Goal: Task Accomplishment & Management: Use online tool/utility

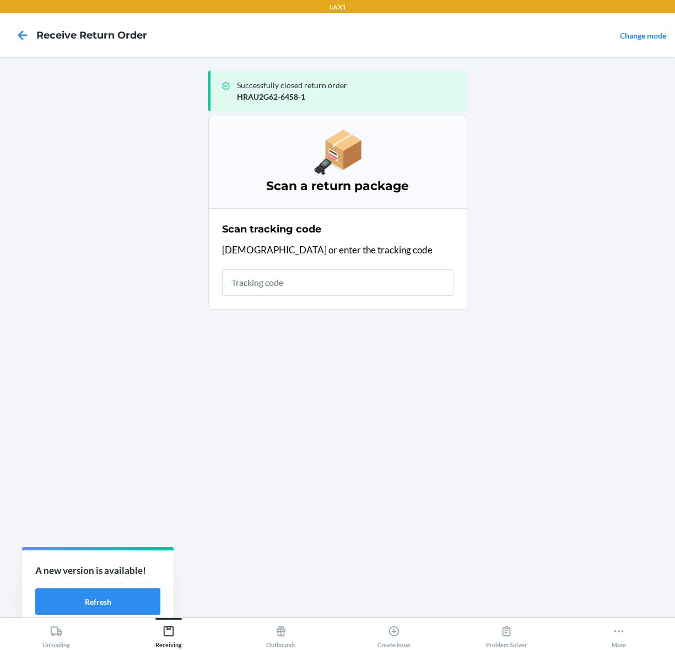
click at [397, 288] on input "text" at bounding box center [337, 283] width 231 height 26
type input "1ZR08H699014750999"
drag, startPoint x: 395, startPoint y: 288, endPoint x: -101, endPoint y: 328, distance: 497.1
click at [0, 328] on html "LAX1 Receive Return Order Change mode Successfully closed return order HRAU2G62…" at bounding box center [337, 325] width 675 height 650
click at [345, 283] on input "1ZR08H699014750999" at bounding box center [337, 283] width 231 height 26
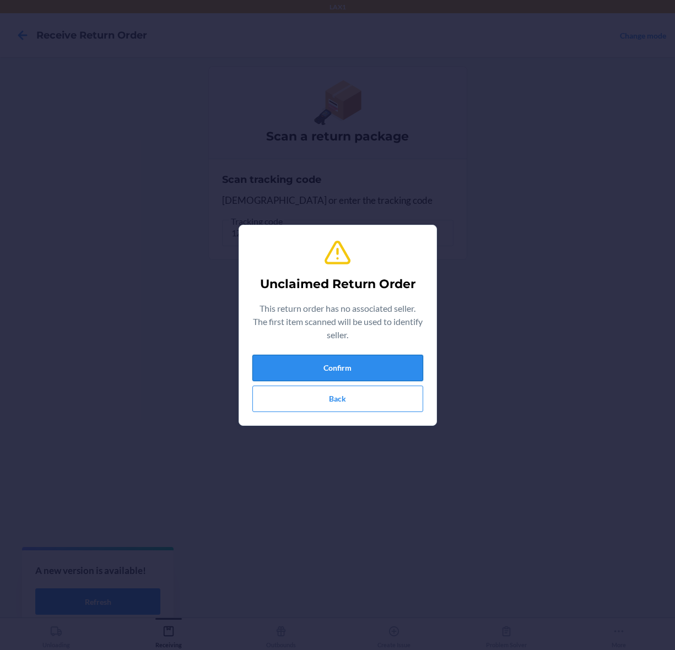
click at [353, 367] on button "Confirm" at bounding box center [337, 368] width 171 height 26
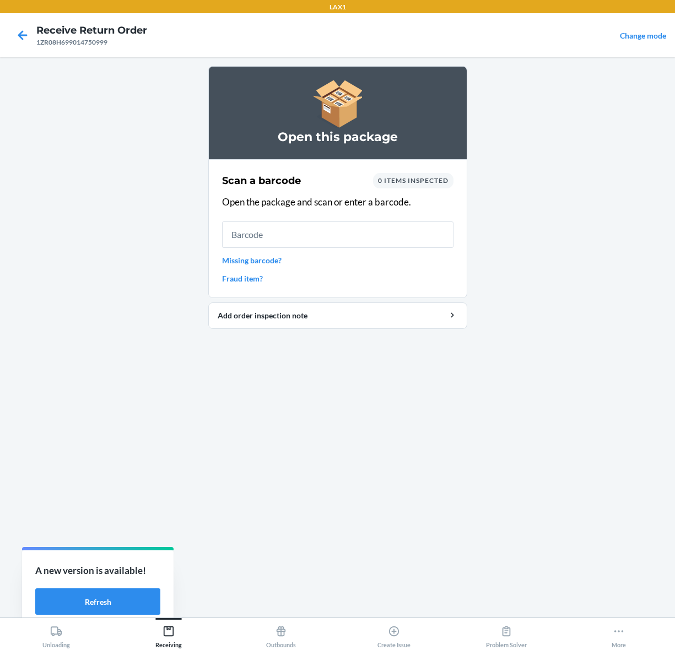
click at [310, 241] on input "text" at bounding box center [337, 235] width 231 height 26
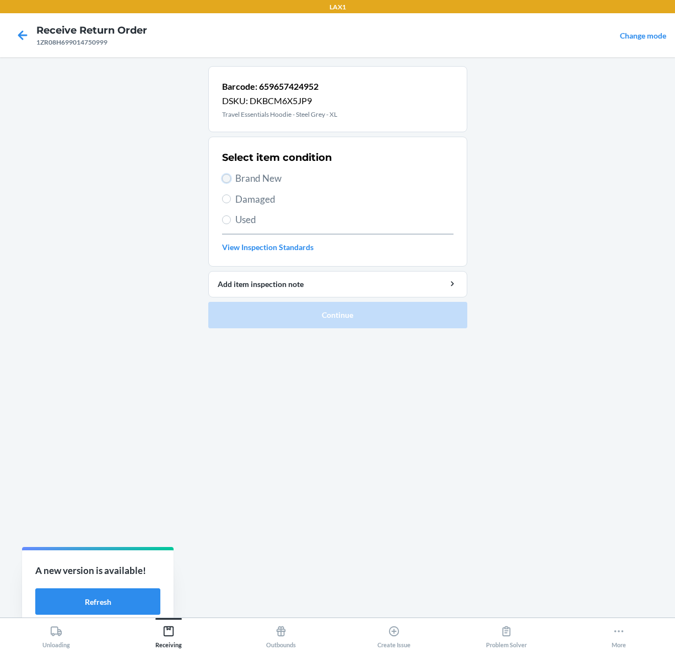
click at [227, 177] on input "Brand New" at bounding box center [226, 178] width 9 height 9
radio input "true"
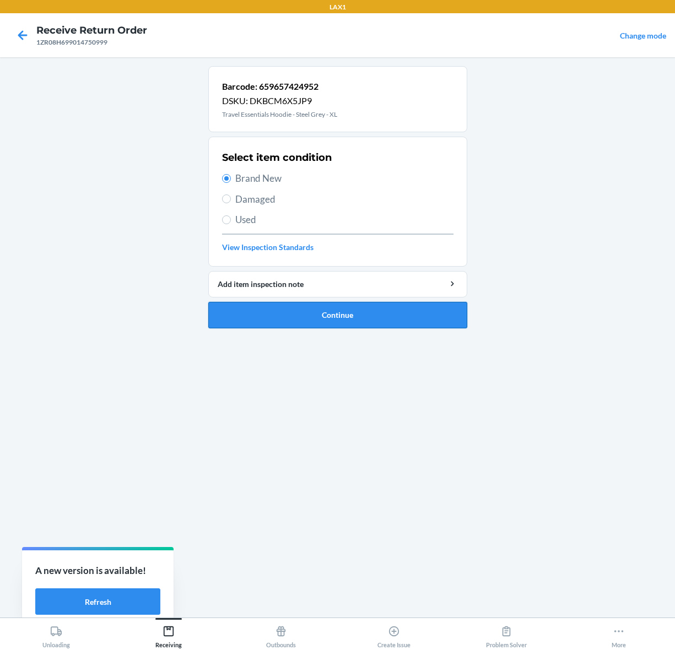
click at [349, 322] on button "Continue" at bounding box center [337, 315] width 259 height 26
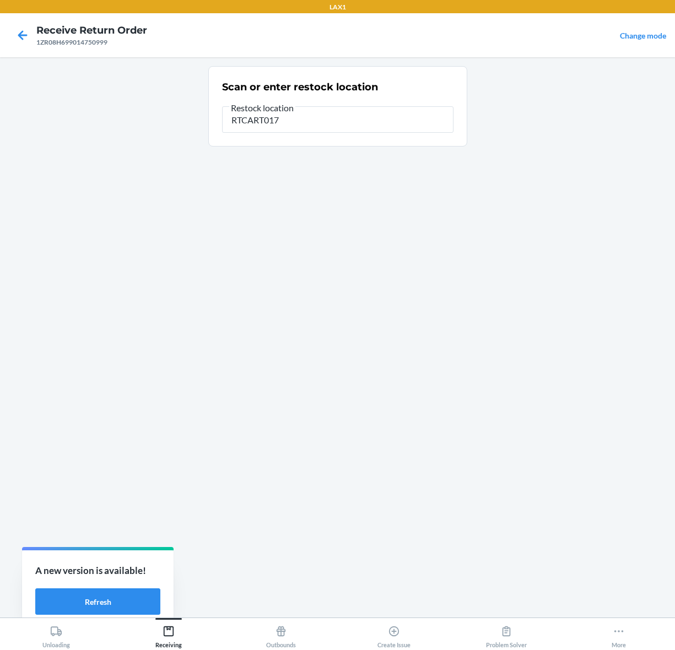
type input "RTCART017"
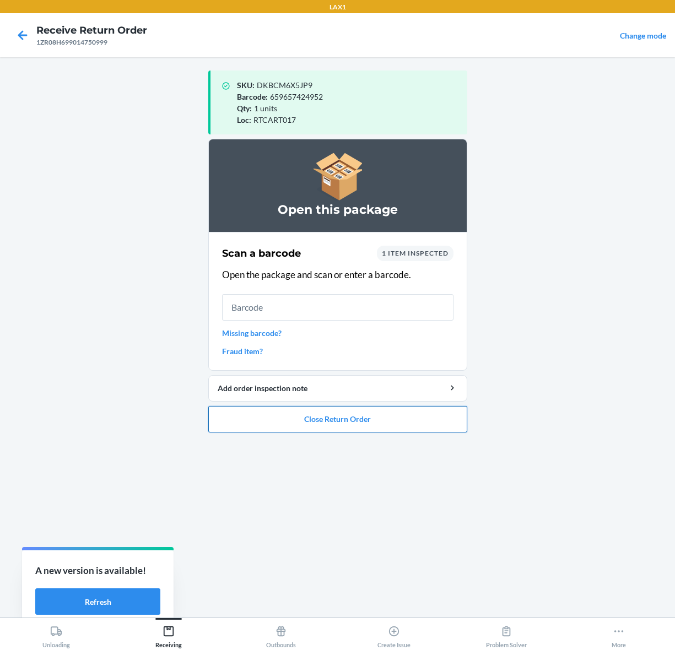
click at [356, 420] on button "Close Return Order" at bounding box center [337, 419] width 259 height 26
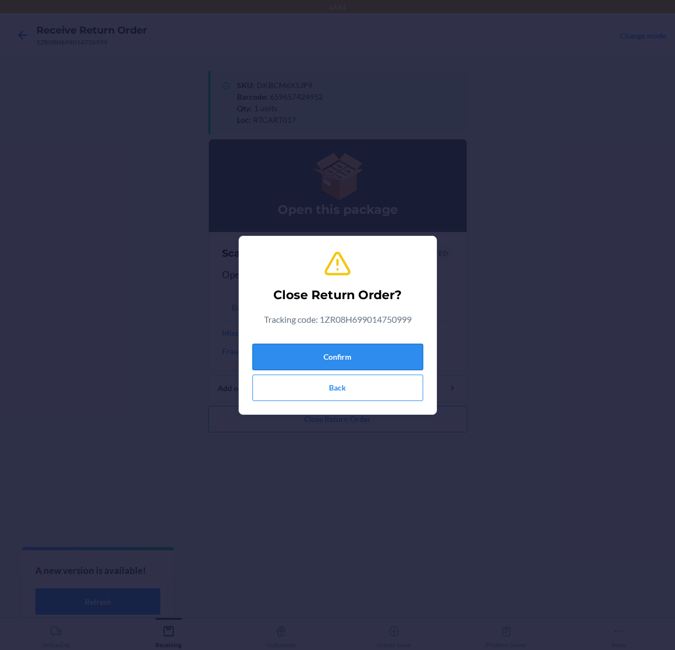
click at [372, 359] on button "Confirm" at bounding box center [337, 357] width 171 height 26
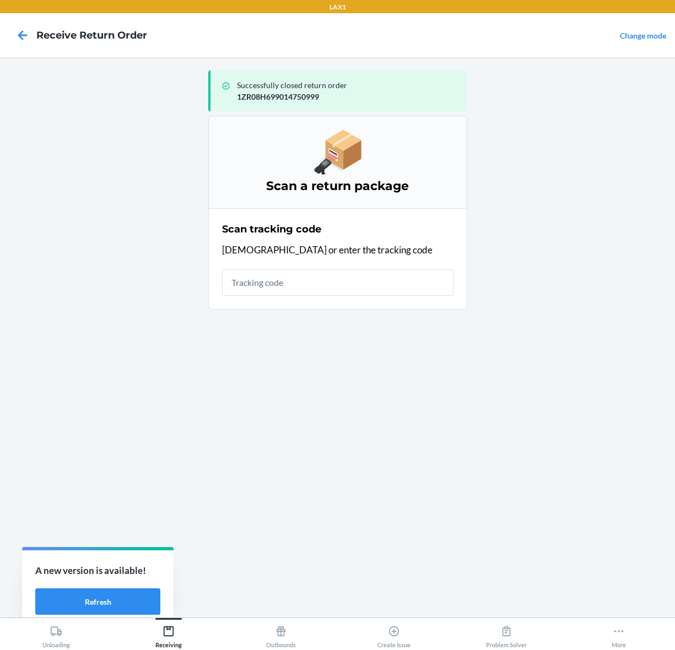
drag, startPoint x: 547, startPoint y: 376, endPoint x: 602, endPoint y: 3, distance: 376.7
click at [547, 371] on main "Successfully closed return order 1ZR08H699014750999 Scan a return package Scan …" at bounding box center [337, 337] width 675 height 561
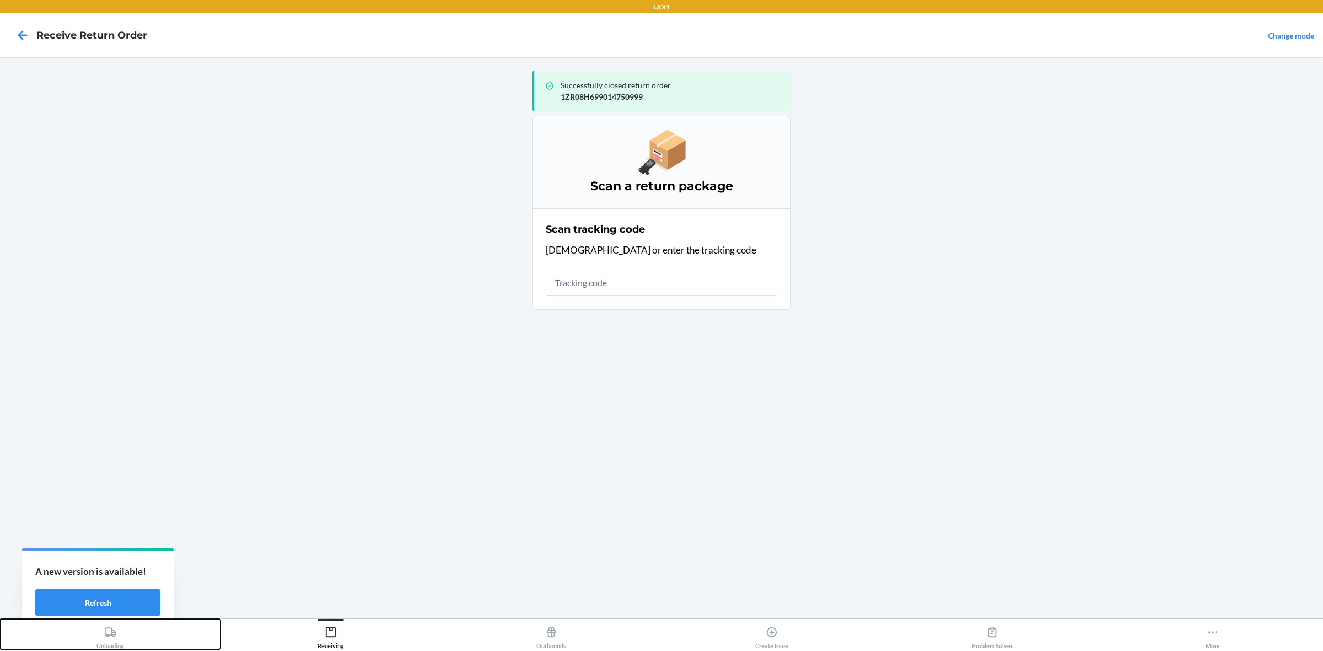
click at [106, 647] on div "Unloading" at bounding box center [110, 636] width 28 height 28
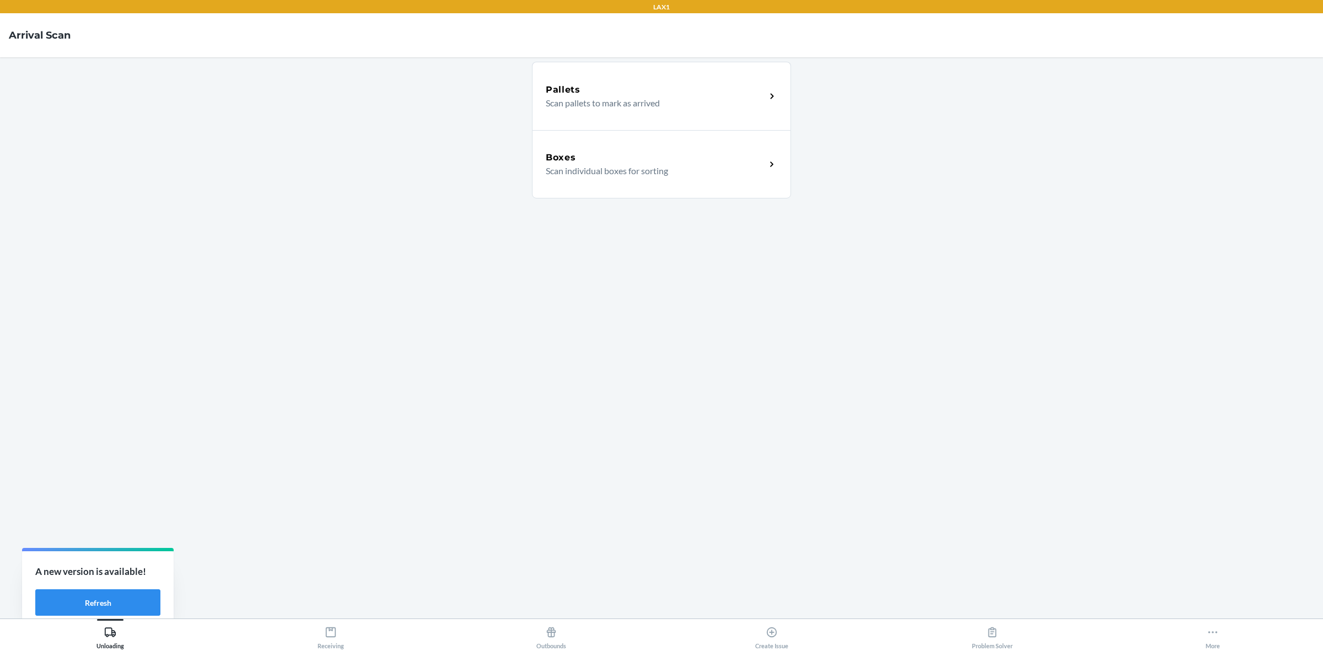
click at [588, 171] on p "Scan individual boxes for sorting" at bounding box center [651, 170] width 211 height 13
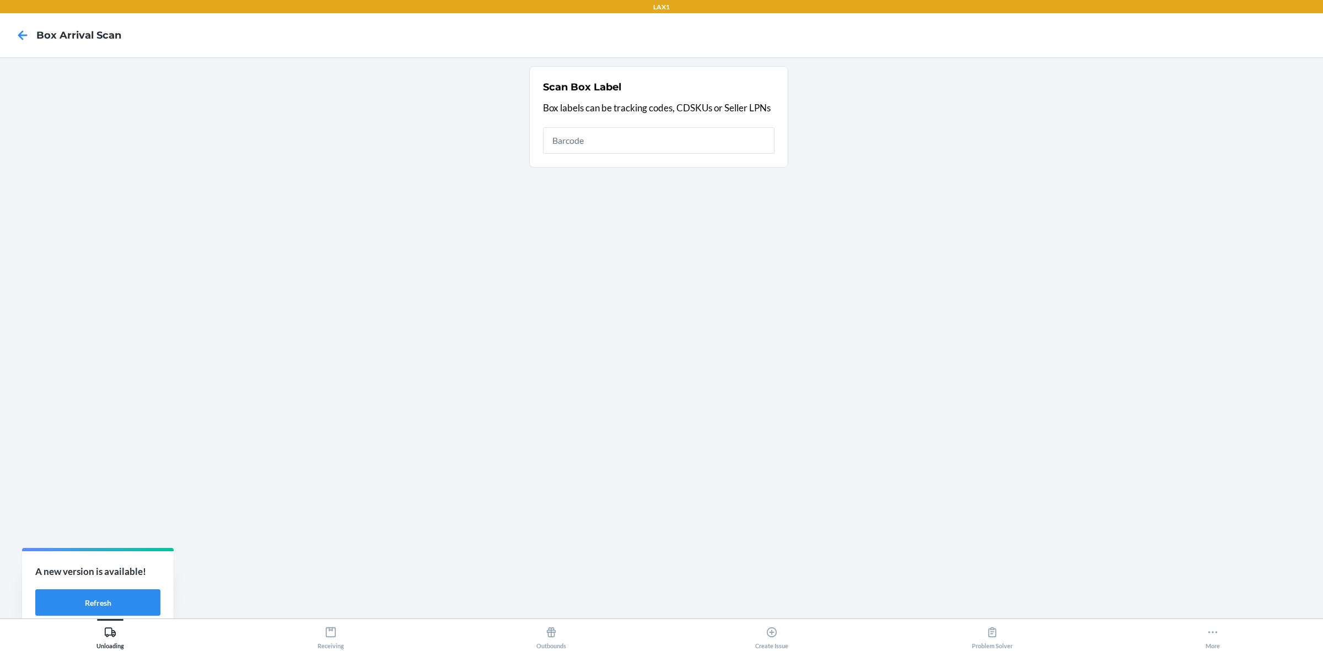
click at [570, 134] on input "text" at bounding box center [658, 140] width 231 height 26
type input "843353159304"
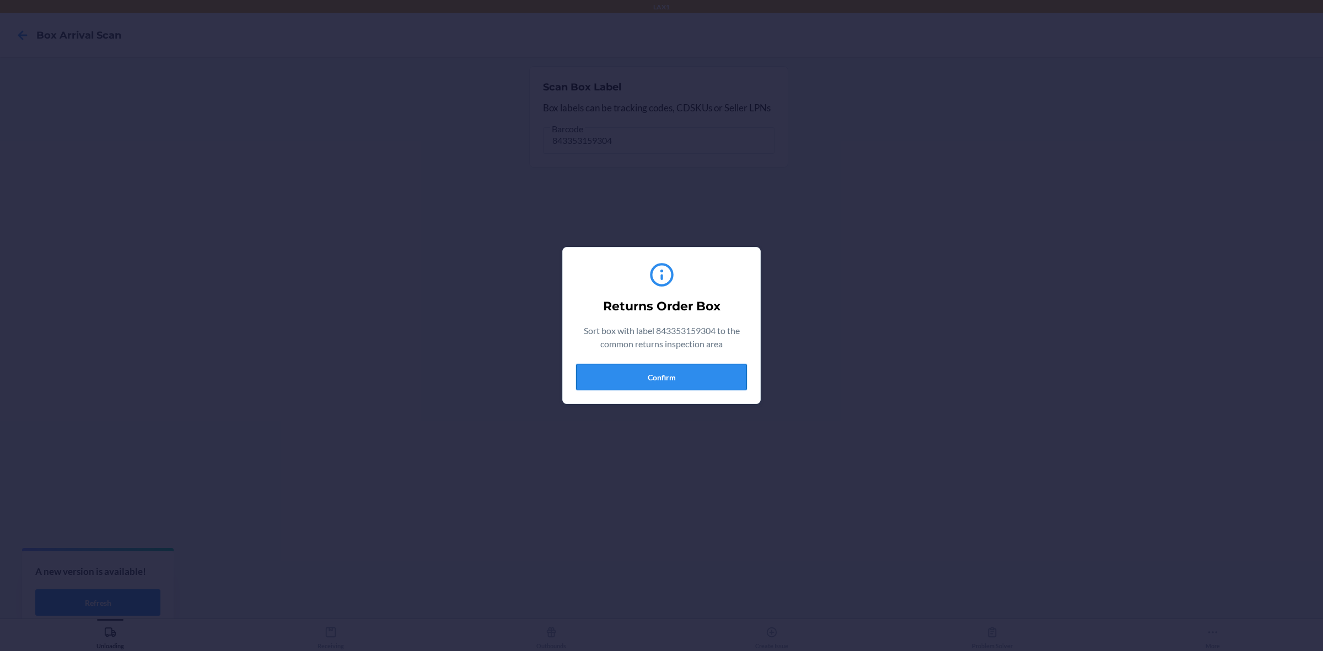
click at [657, 381] on button "Confirm" at bounding box center [661, 377] width 171 height 26
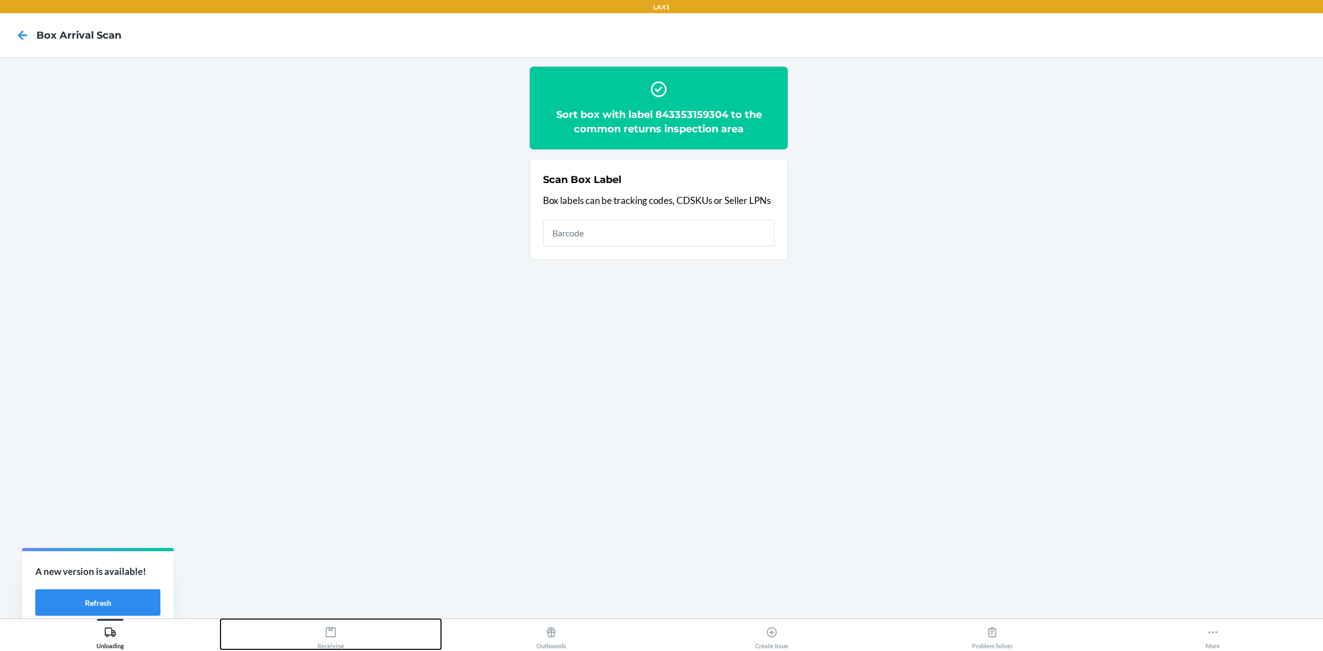
click at [340, 637] on div "Receiving" at bounding box center [330, 636] width 26 height 28
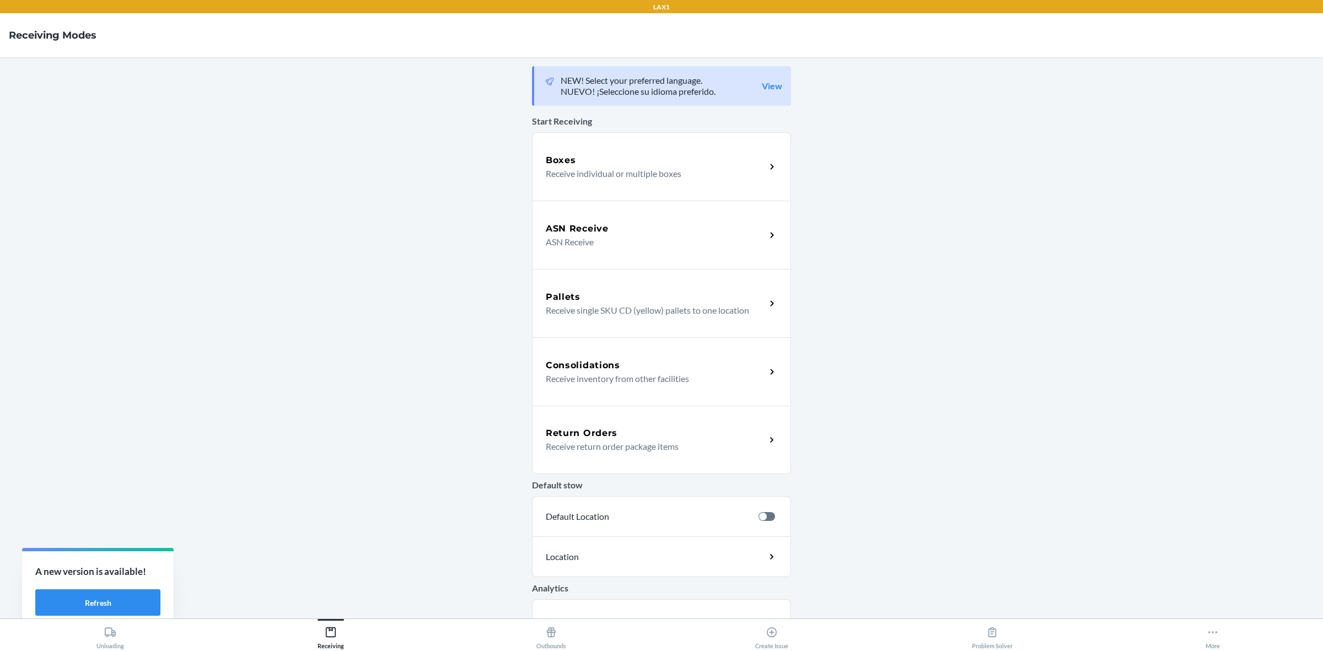
click at [624, 453] on p "Receive return order package items" at bounding box center [651, 446] width 211 height 13
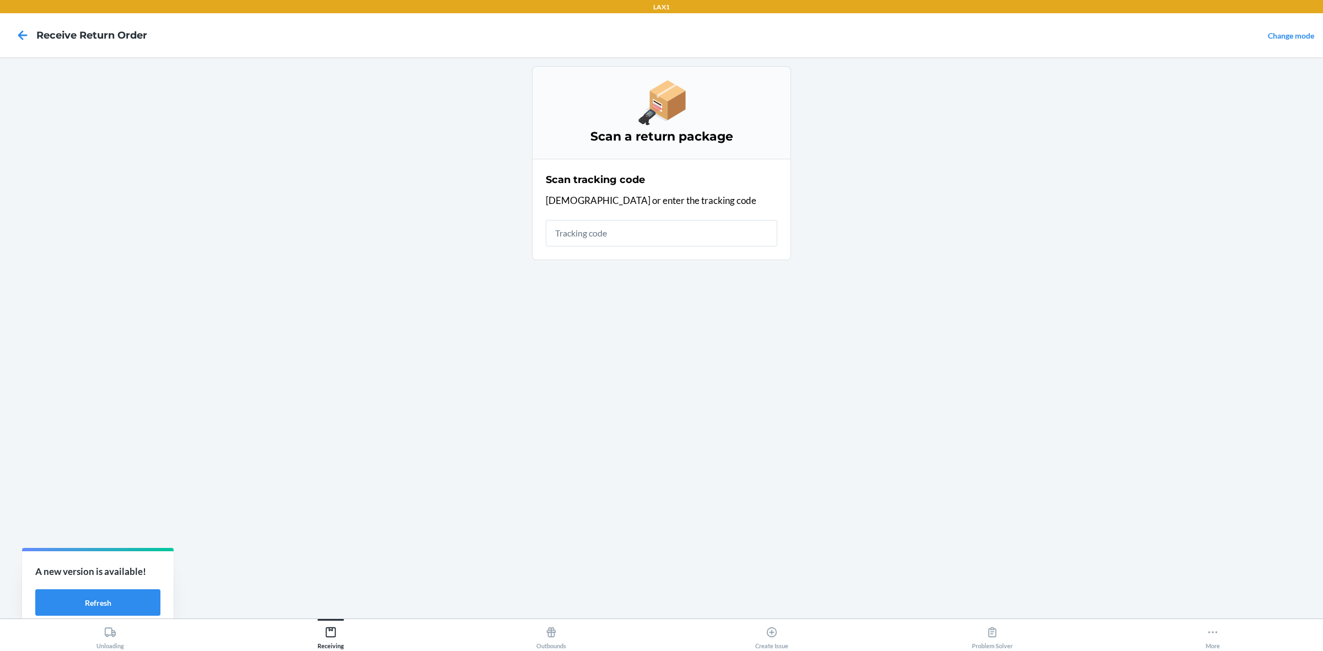
click at [623, 229] on input "text" at bounding box center [661, 233] width 231 height 26
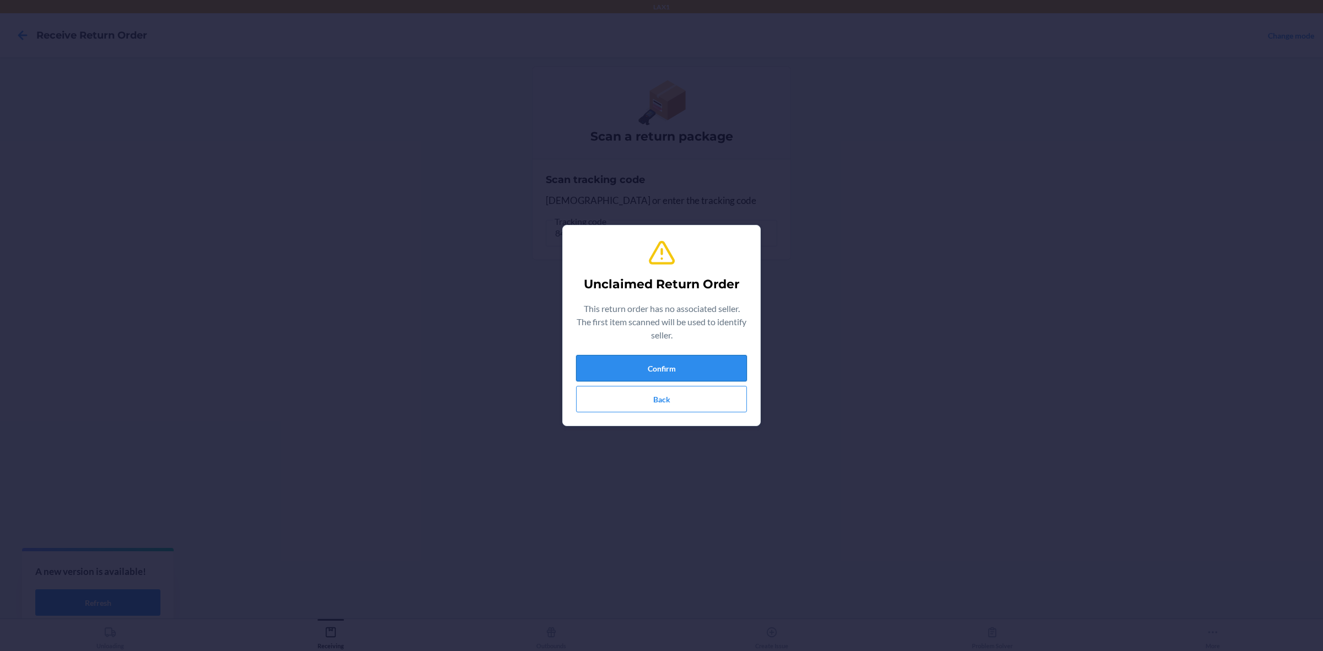
click at [659, 369] on button "Confirm" at bounding box center [661, 368] width 171 height 26
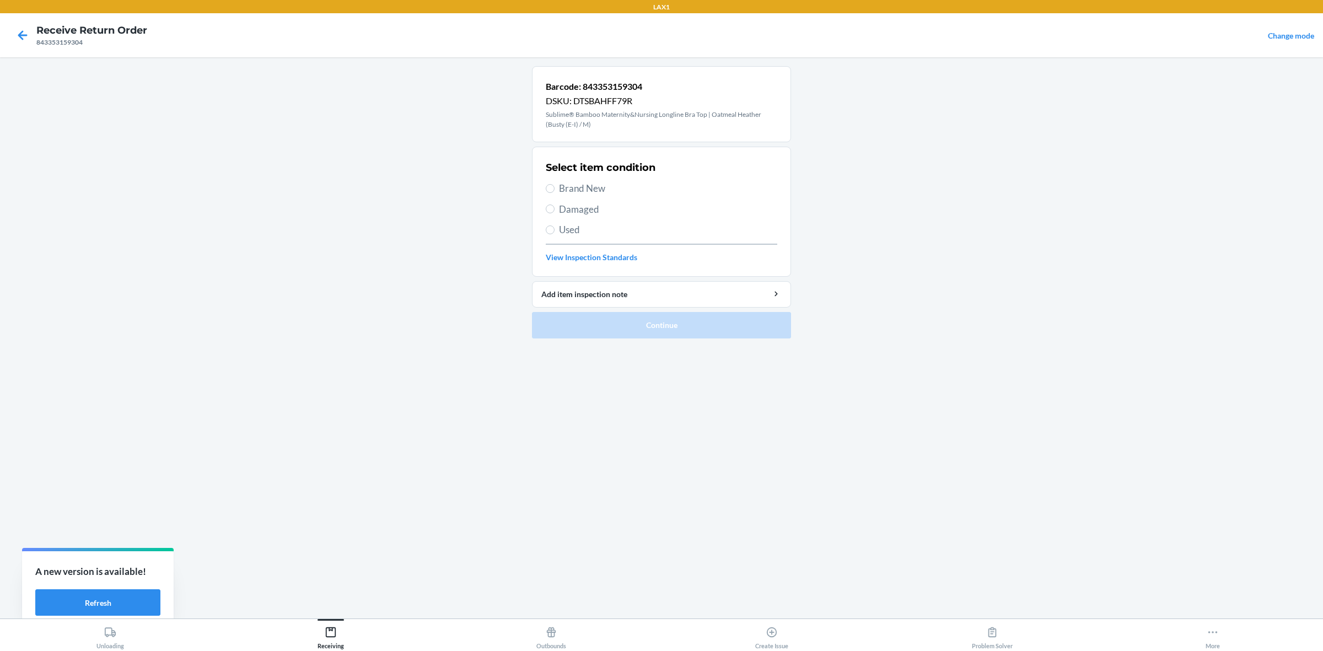
click at [544, 211] on section "Select item condition Brand New Damaged Used View Inspection Standards" at bounding box center [661, 212] width 259 height 130
click at [547, 210] on input "Damaged" at bounding box center [550, 208] width 9 height 9
radio input "true"
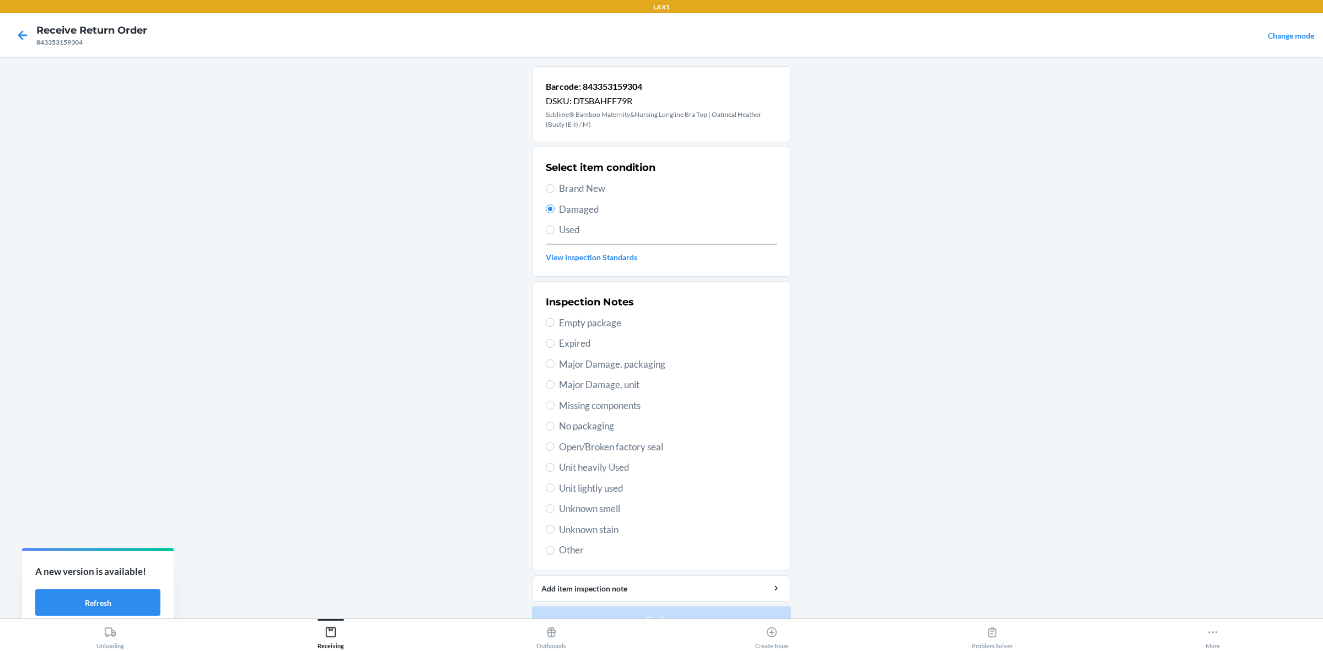
click at [561, 489] on span "Unit lightly used" at bounding box center [668, 488] width 218 height 14
click at [554, 489] on input "Unit lightly used" at bounding box center [550, 487] width 9 height 9
radio input "true"
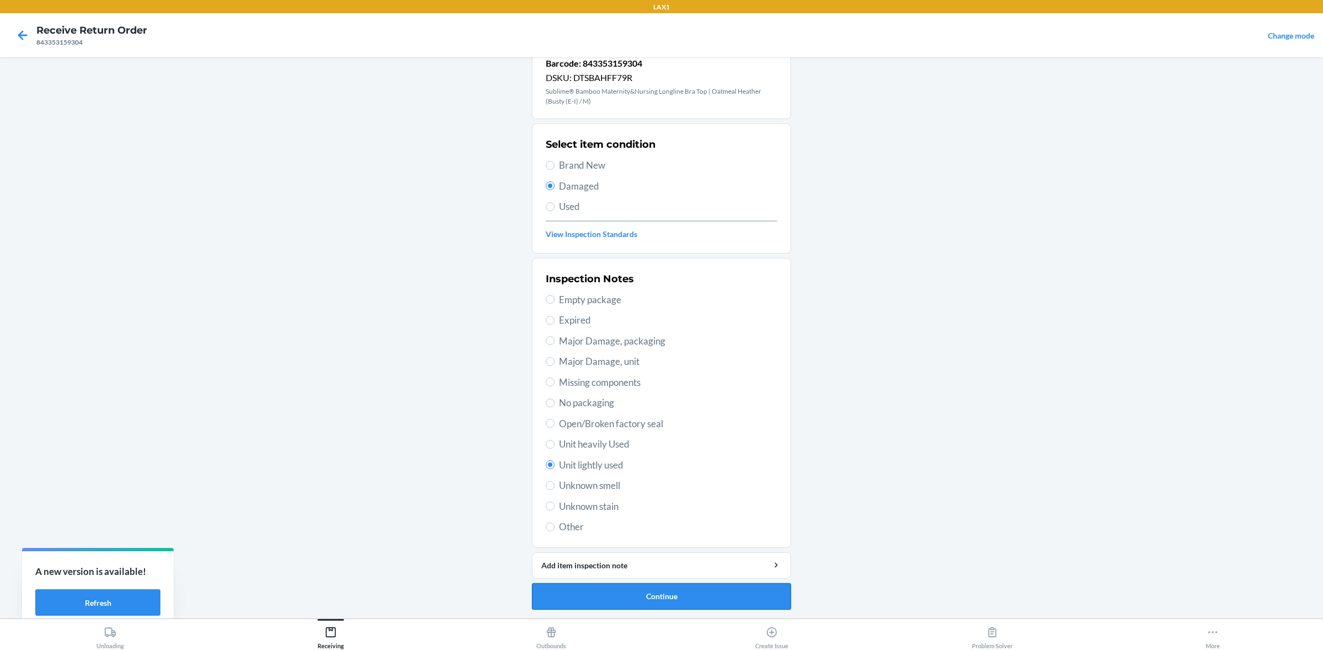
click at [654, 598] on button "Continue" at bounding box center [661, 596] width 259 height 26
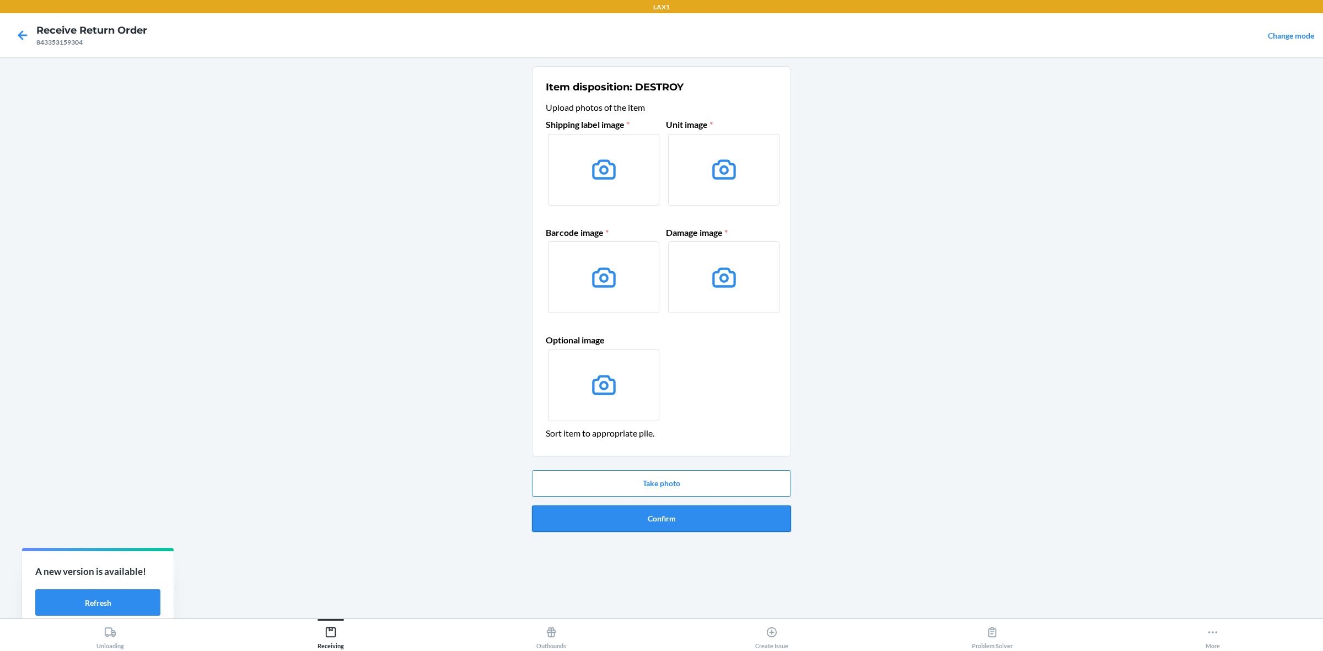
click at [675, 522] on button "Confirm" at bounding box center [661, 518] width 259 height 26
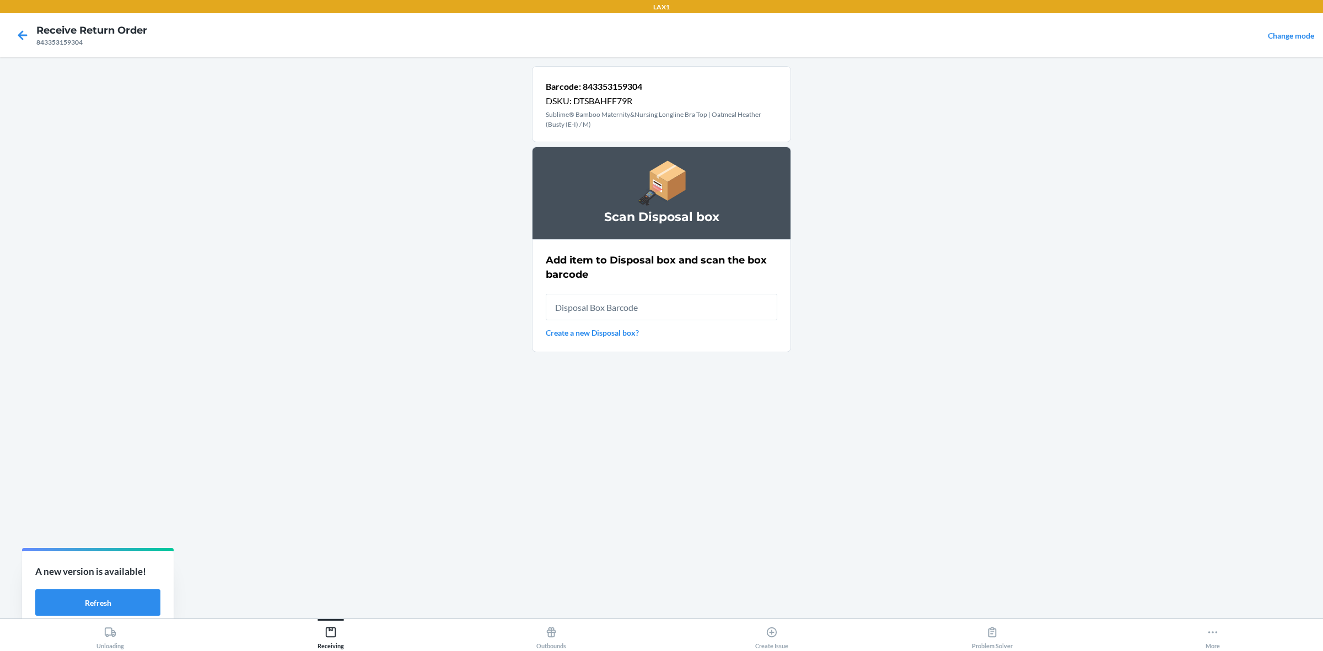
click at [647, 310] on input "text" at bounding box center [661, 307] width 231 height 26
type input "RB0000019AD"
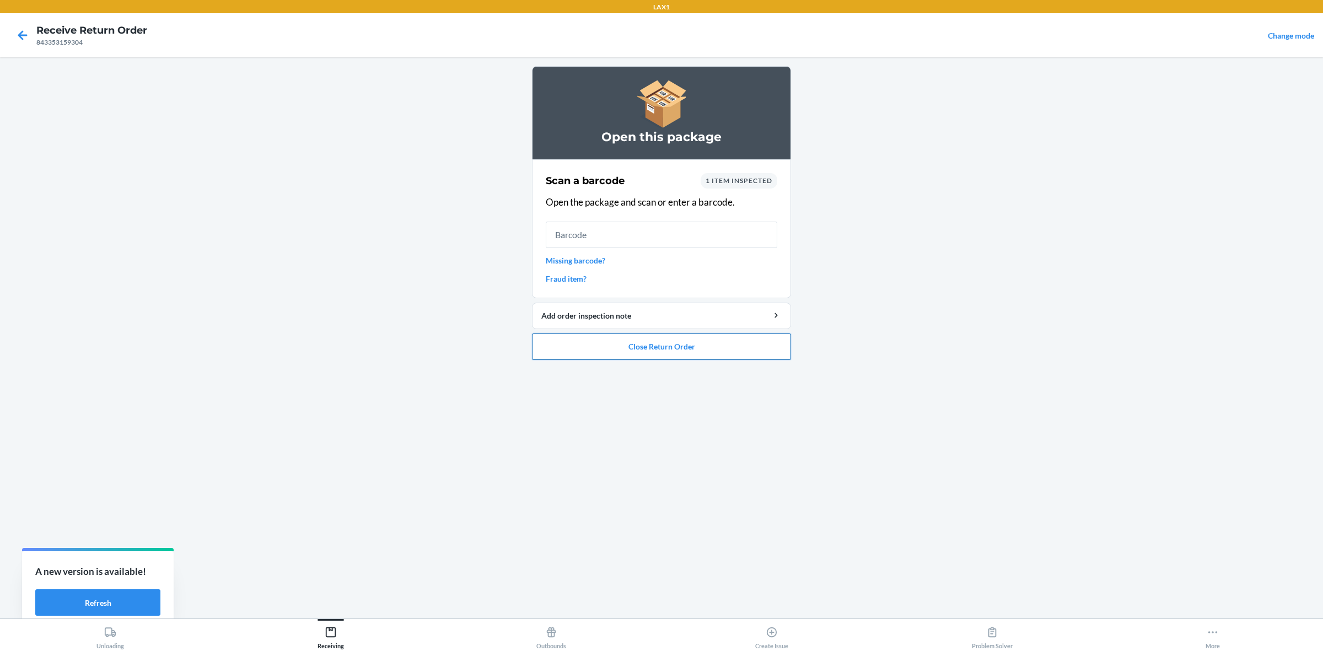
click at [675, 352] on button "Close Return Order" at bounding box center [661, 346] width 259 height 26
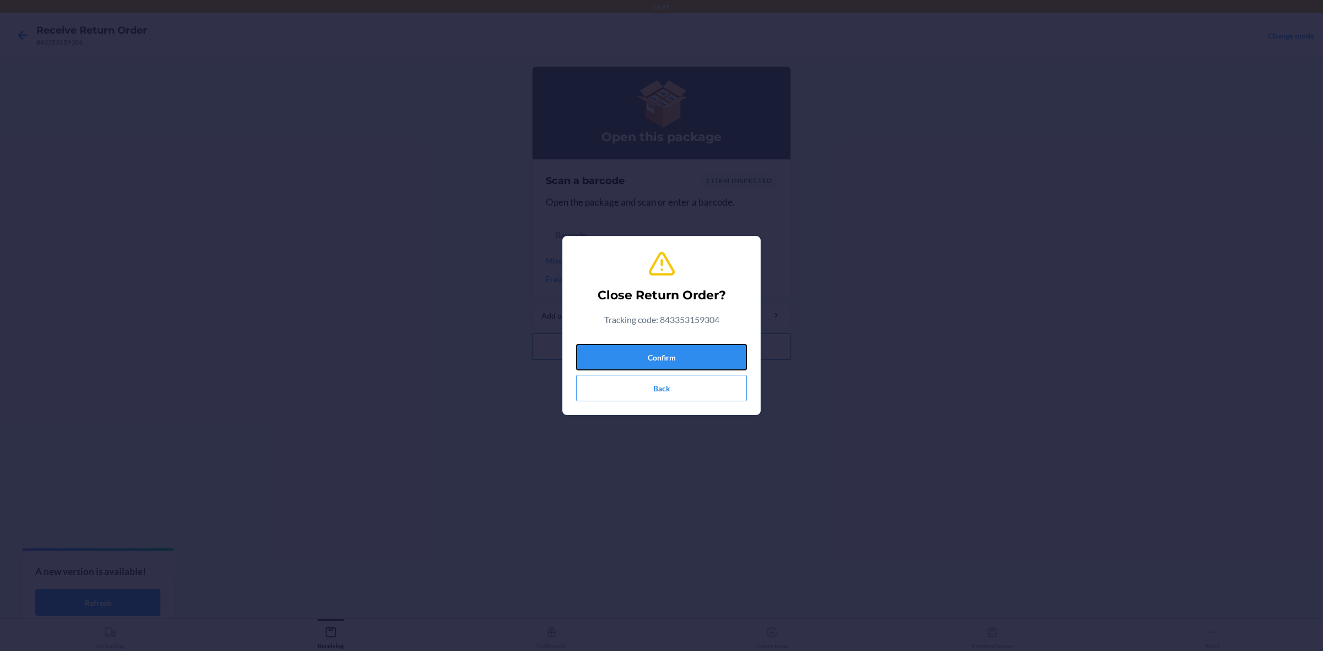
click at [675, 352] on button "Confirm" at bounding box center [661, 357] width 171 height 26
